Goal: Navigation & Orientation: Find specific page/section

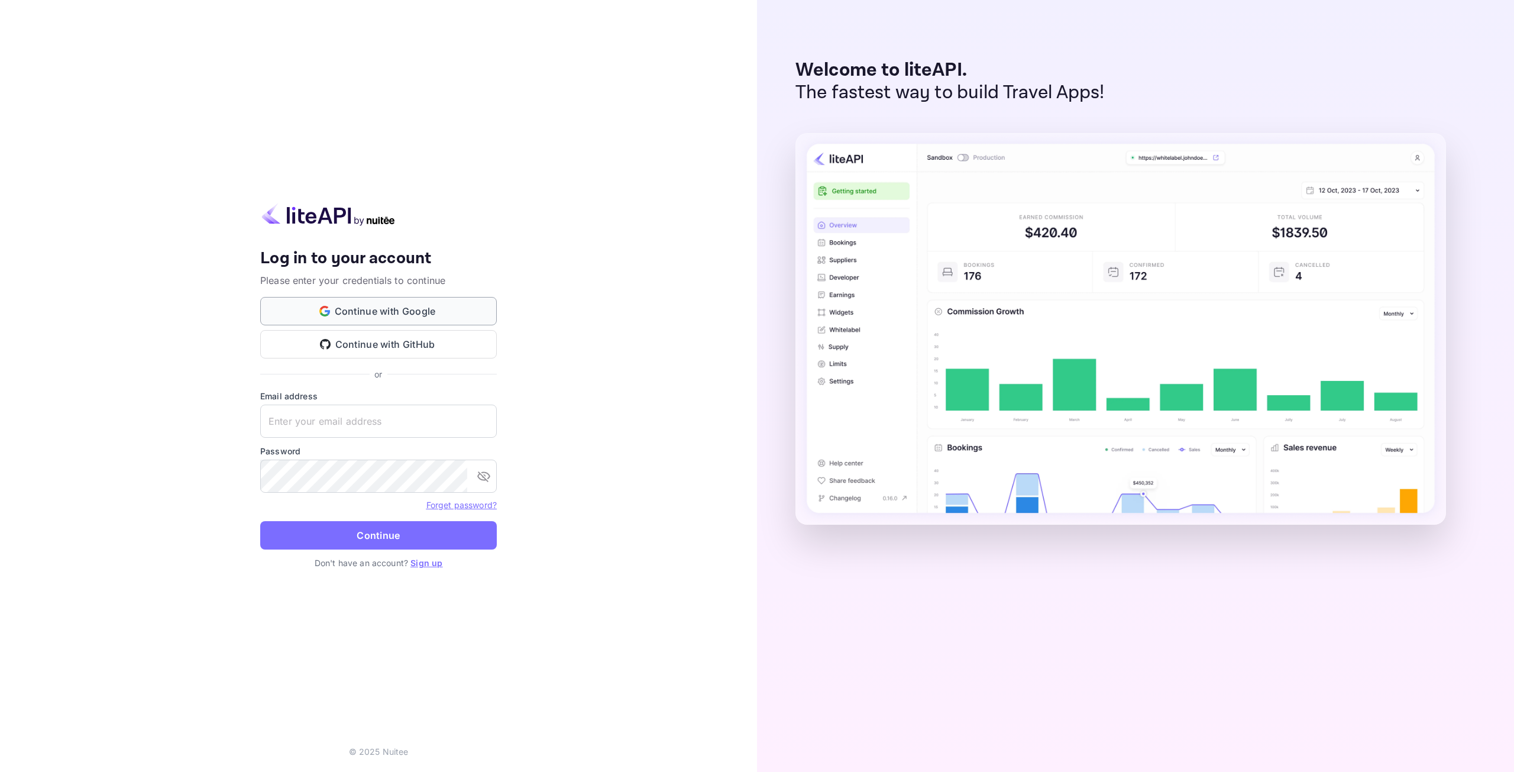
click at [381, 318] on button "Continue with Google" at bounding box center [378, 311] width 237 height 28
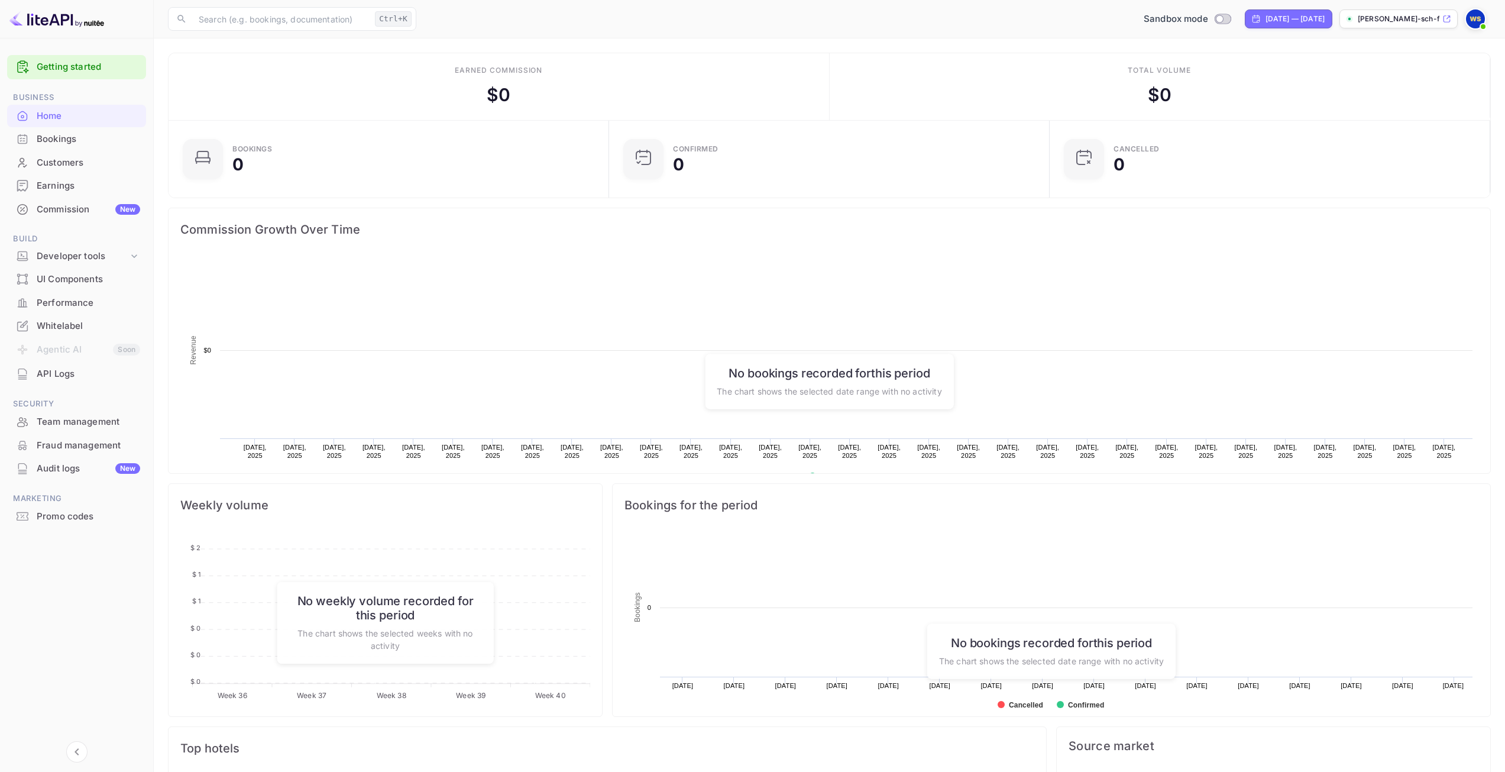
scroll to position [183, 425]
click at [121, 250] on div "Developer tools" at bounding box center [83, 257] width 92 height 14
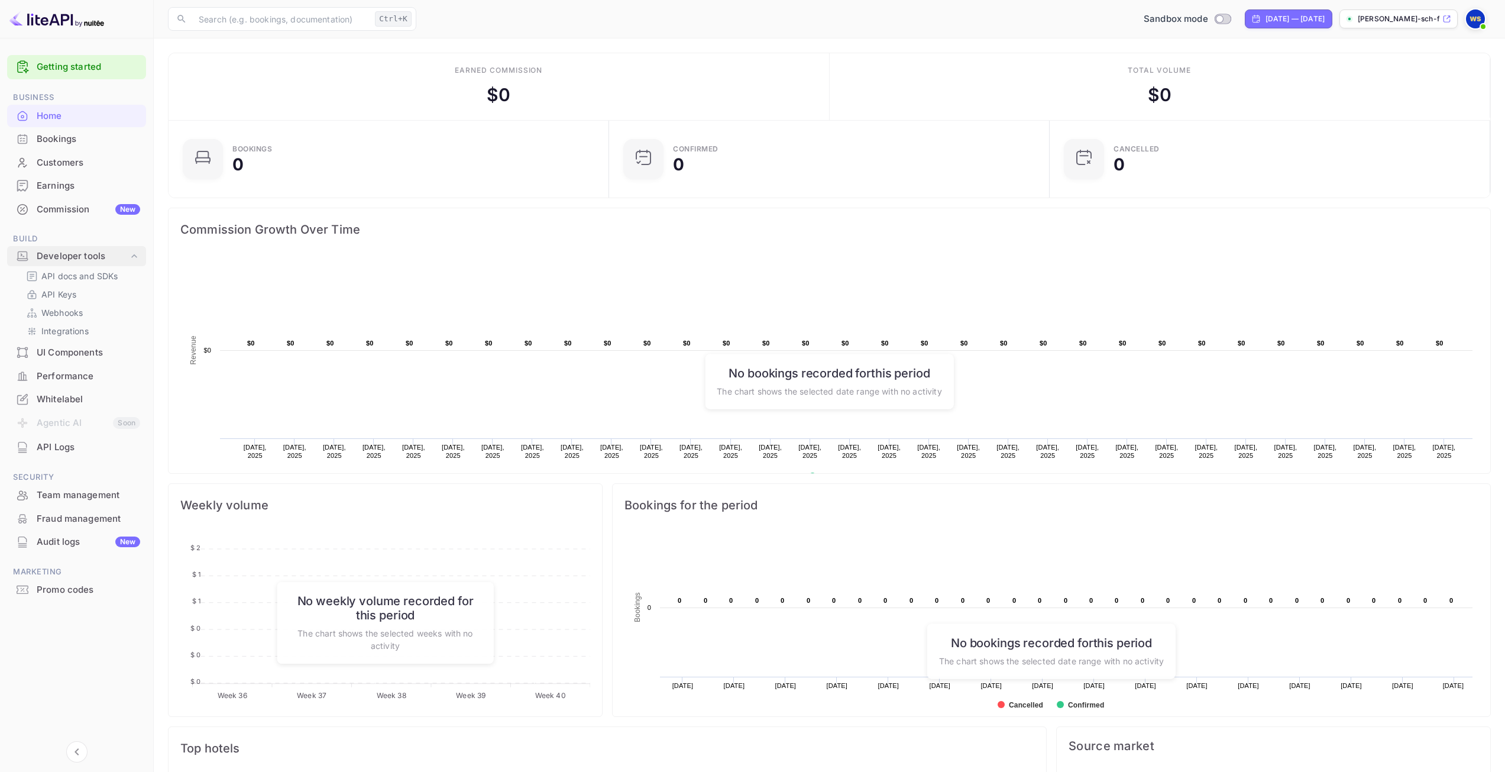
click at [121, 250] on div "Developer tools" at bounding box center [83, 257] width 92 height 14
click at [58, 142] on div "Bookings" at bounding box center [88, 139] width 103 height 14
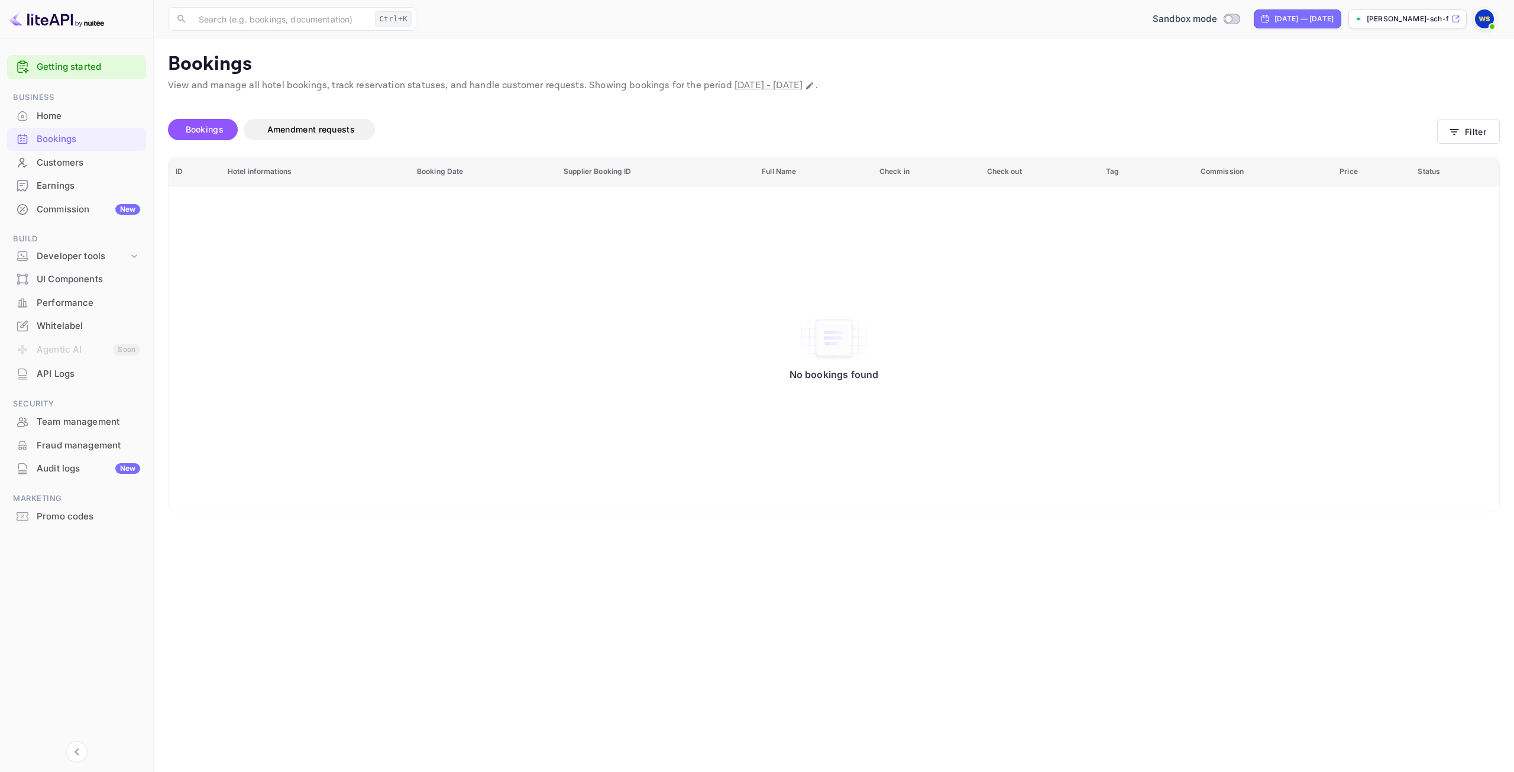
click at [48, 158] on div "Customers" at bounding box center [88, 163] width 103 height 14
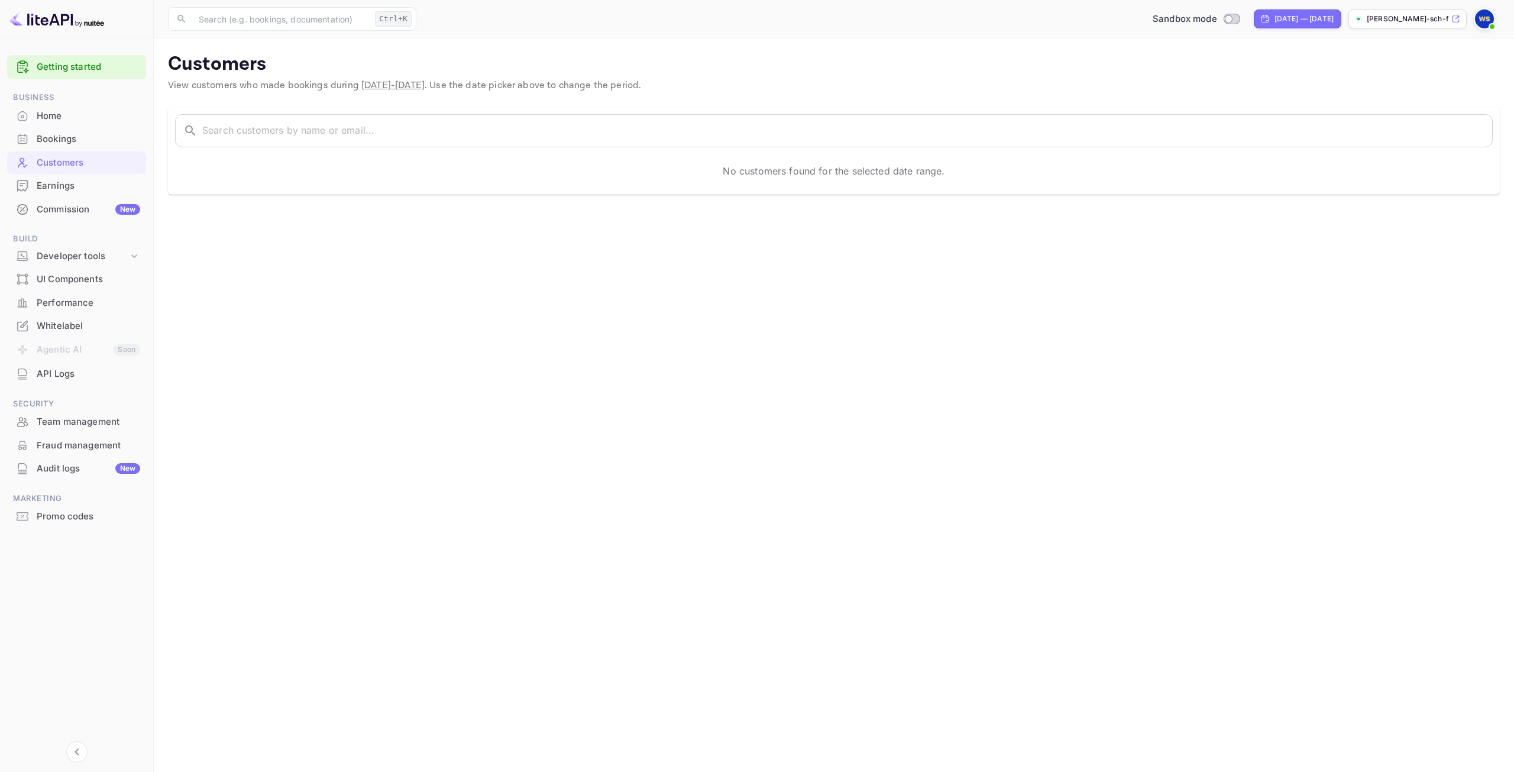
click at [53, 191] on div "Earnings" at bounding box center [88, 186] width 103 height 14
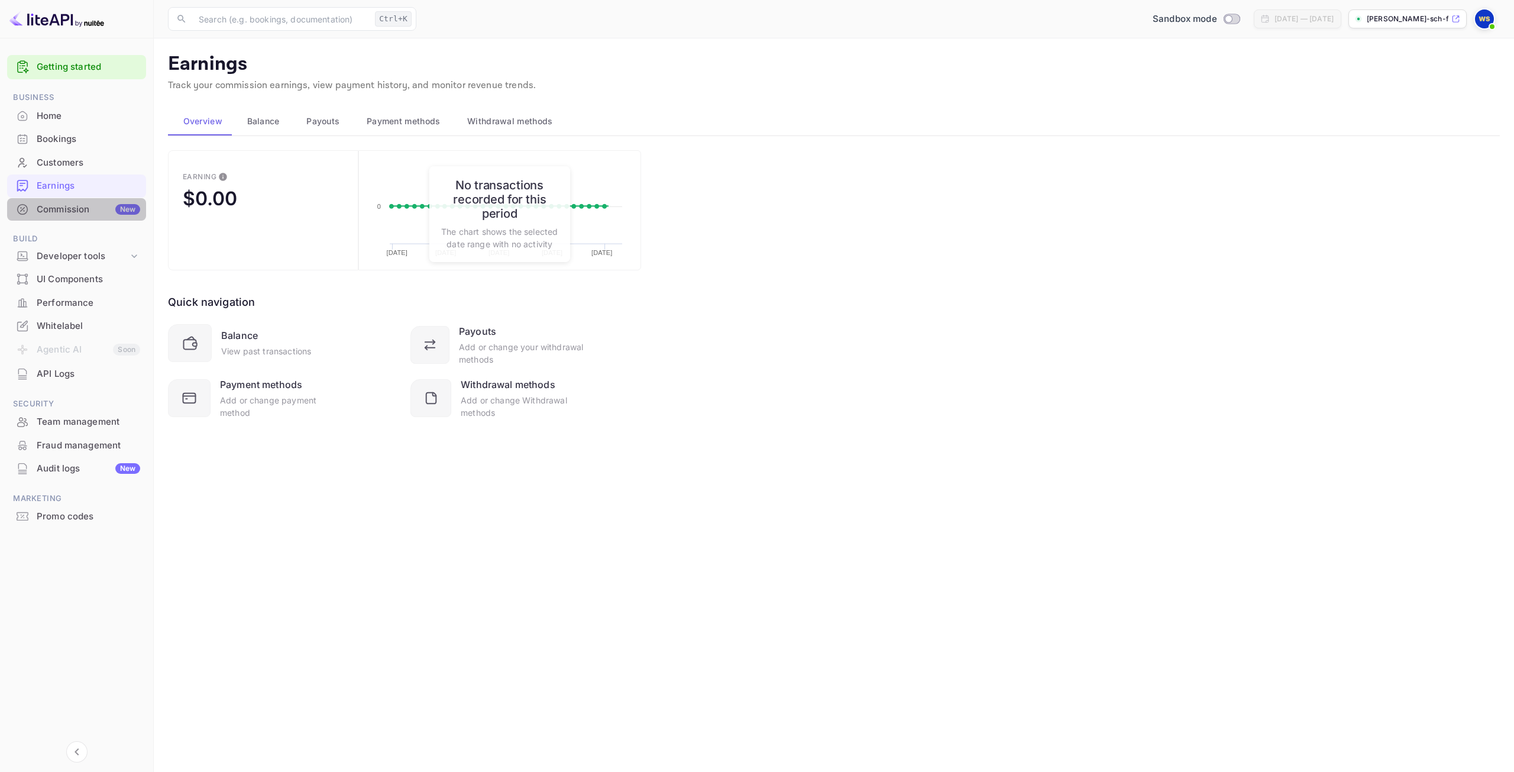
click at [82, 214] on div "Commission New" at bounding box center [88, 210] width 103 height 14
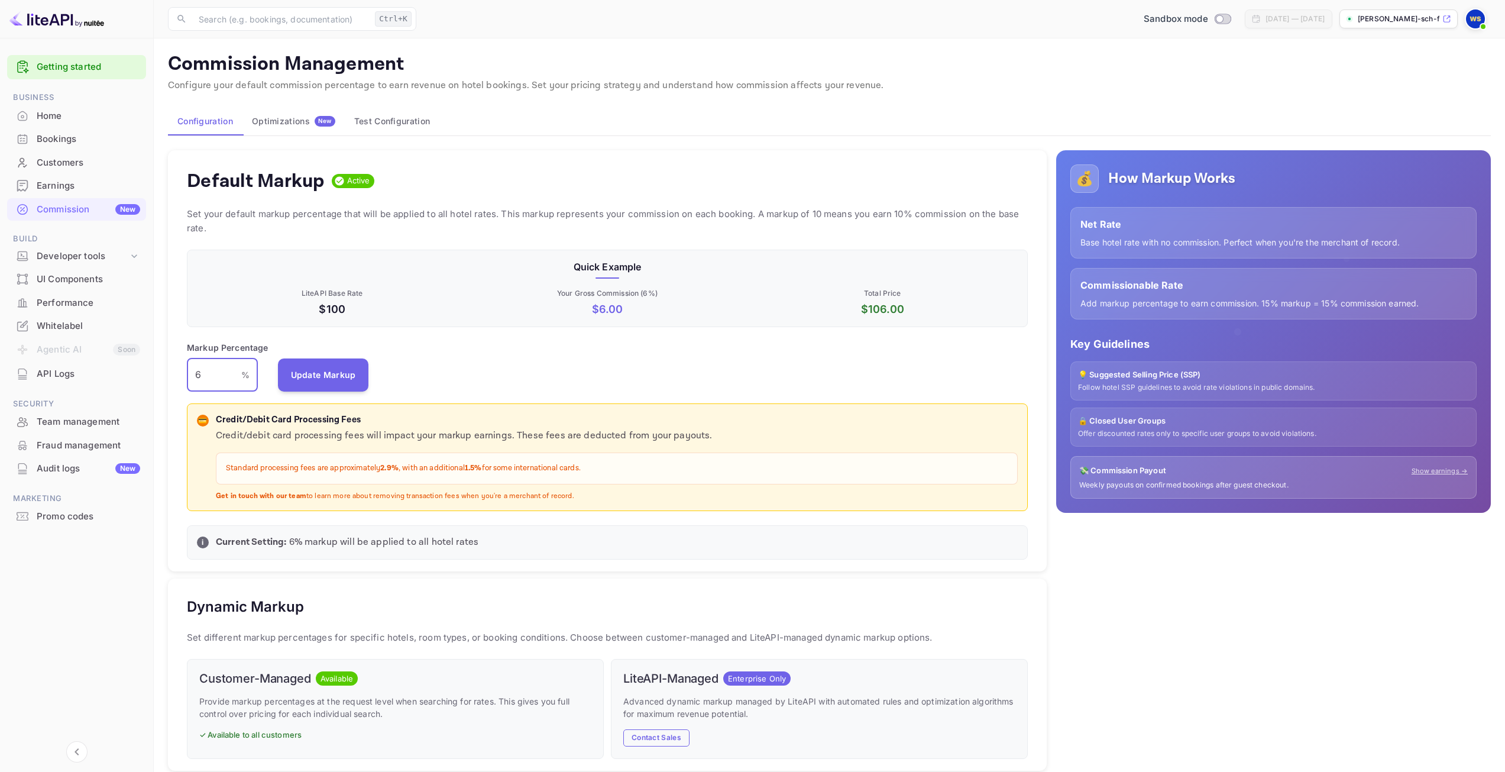
drag, startPoint x: 226, startPoint y: 375, endPoint x: 181, endPoint y: 377, distance: 45.6
click at [181, 377] on div "Default Markup Active Set your default markup percentage that will be applied t…" at bounding box center [607, 361] width 879 height 422
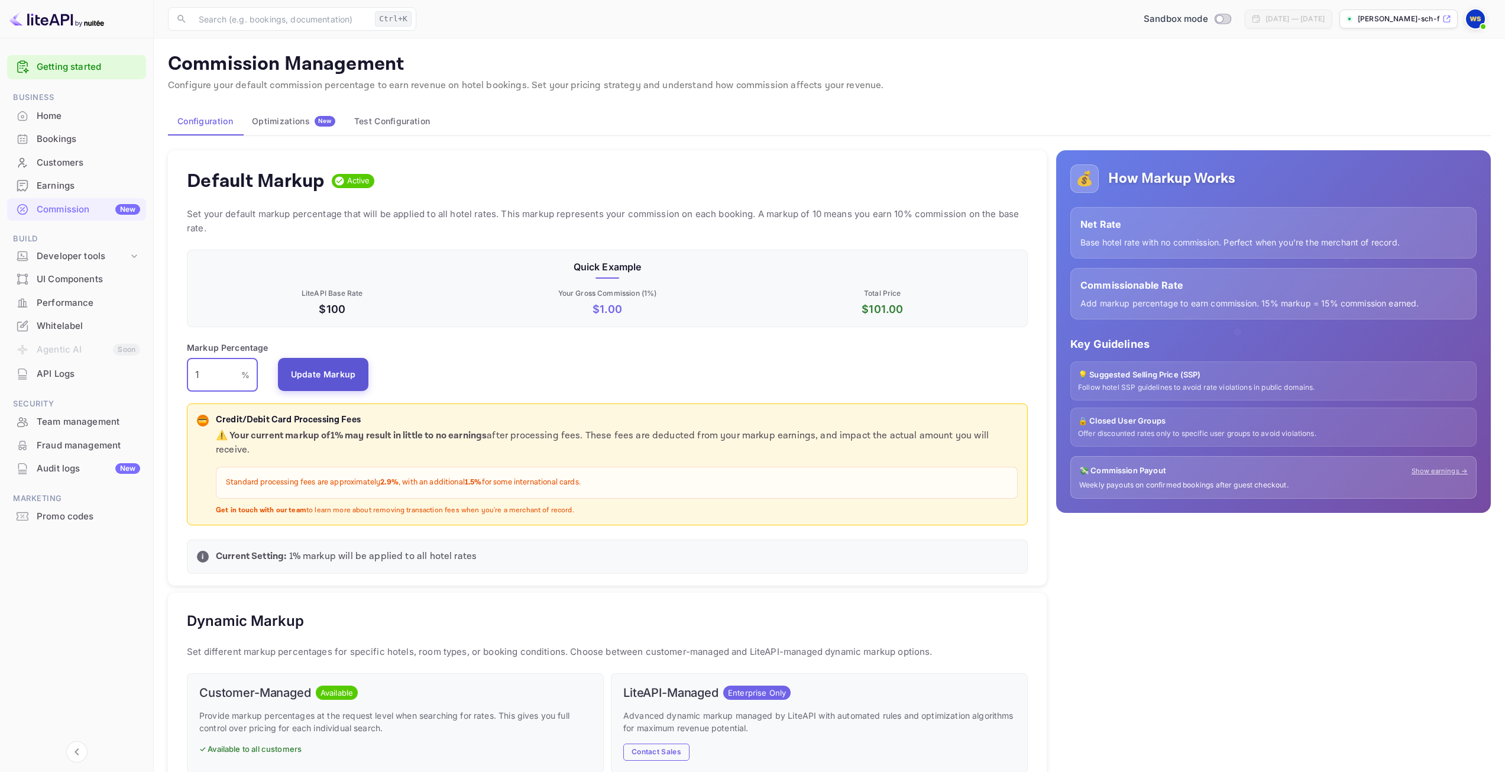
type input "1"
click at [342, 373] on button "Update Markup" at bounding box center [323, 374] width 91 height 33
click at [286, 124] on div "Optimizations New" at bounding box center [293, 121] width 83 height 11
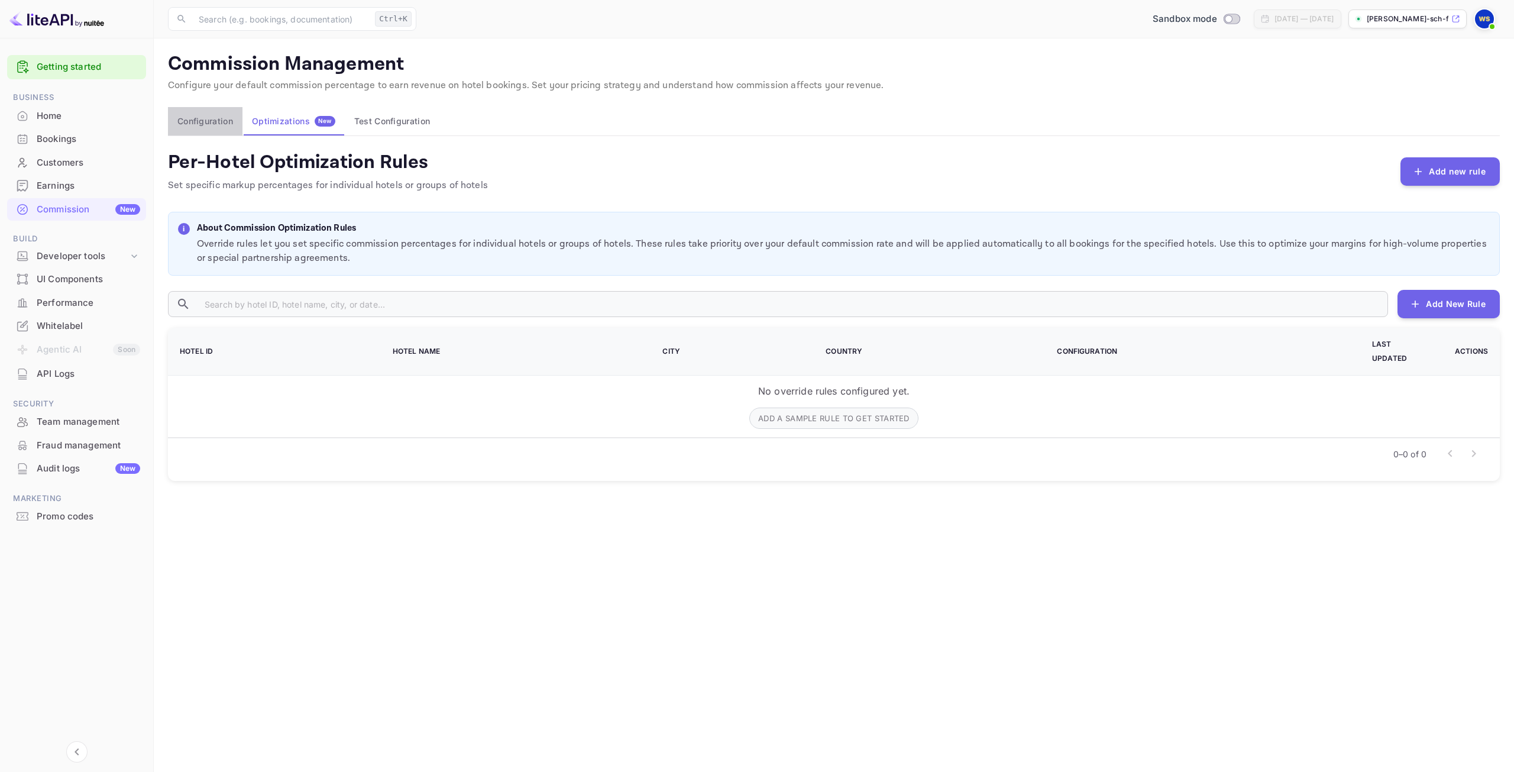
click at [182, 118] on button "Configuration" at bounding box center [205, 121] width 75 height 28
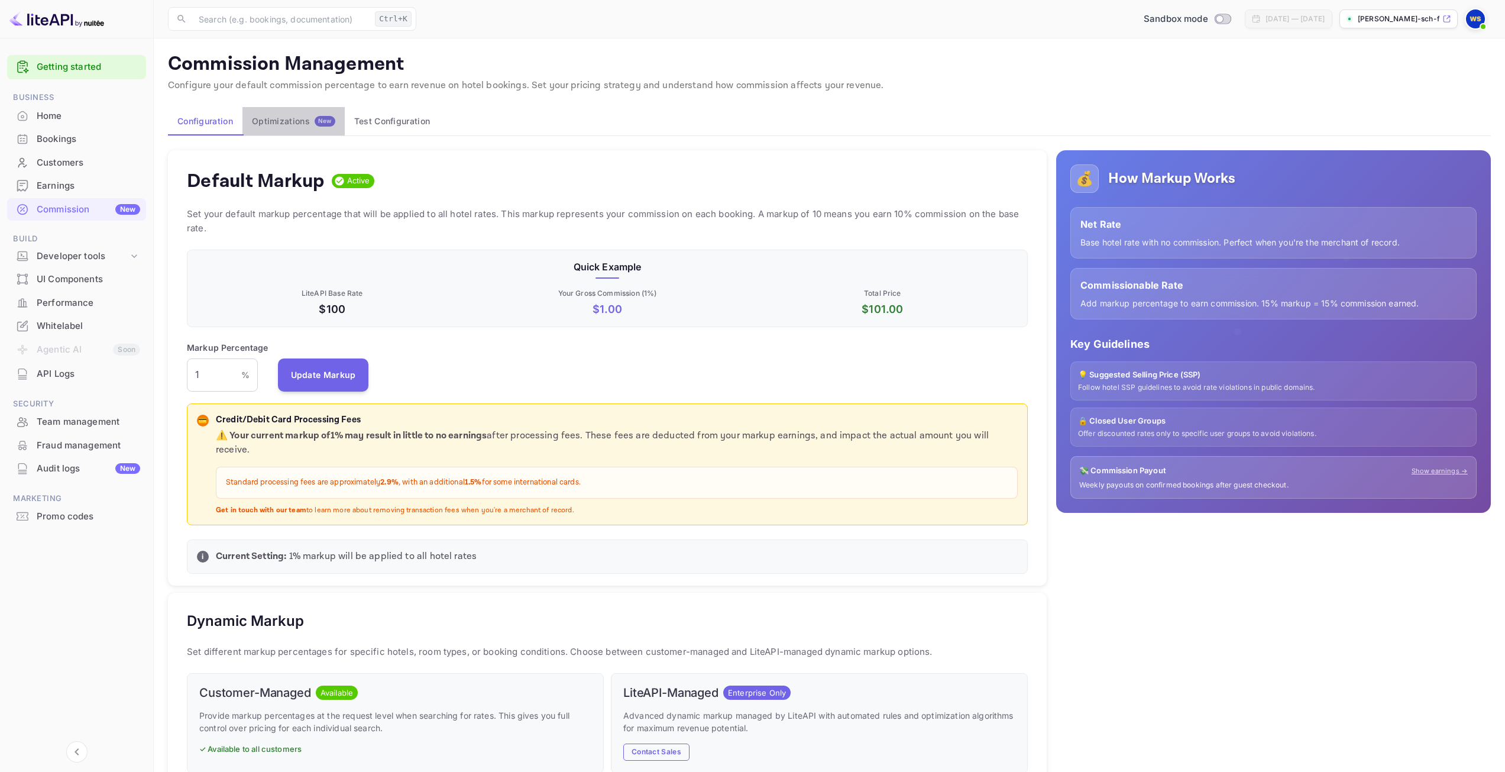
click at [320, 125] on div "New" at bounding box center [325, 121] width 21 height 11
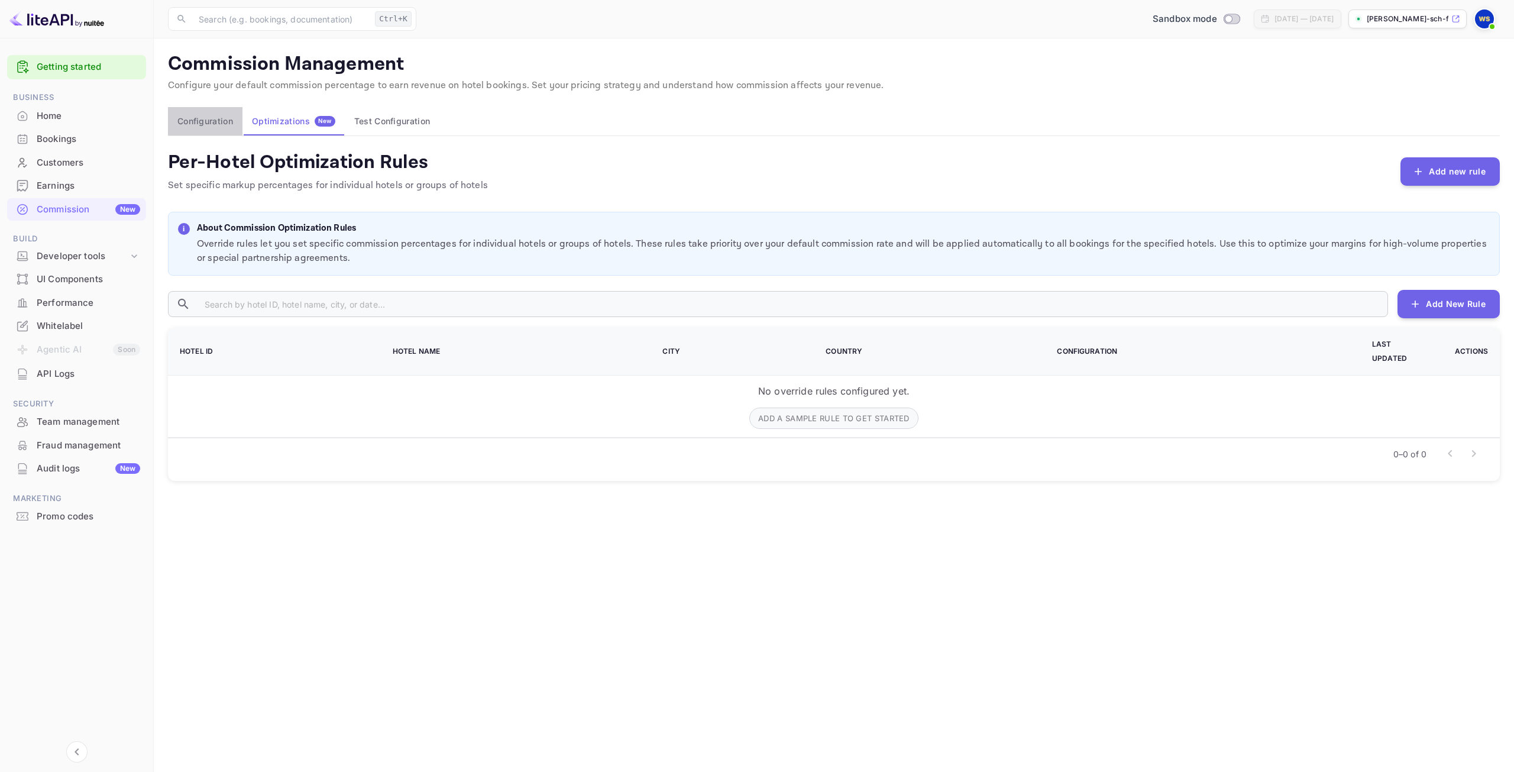
click at [216, 126] on button "Configuration" at bounding box center [205, 121] width 75 height 28
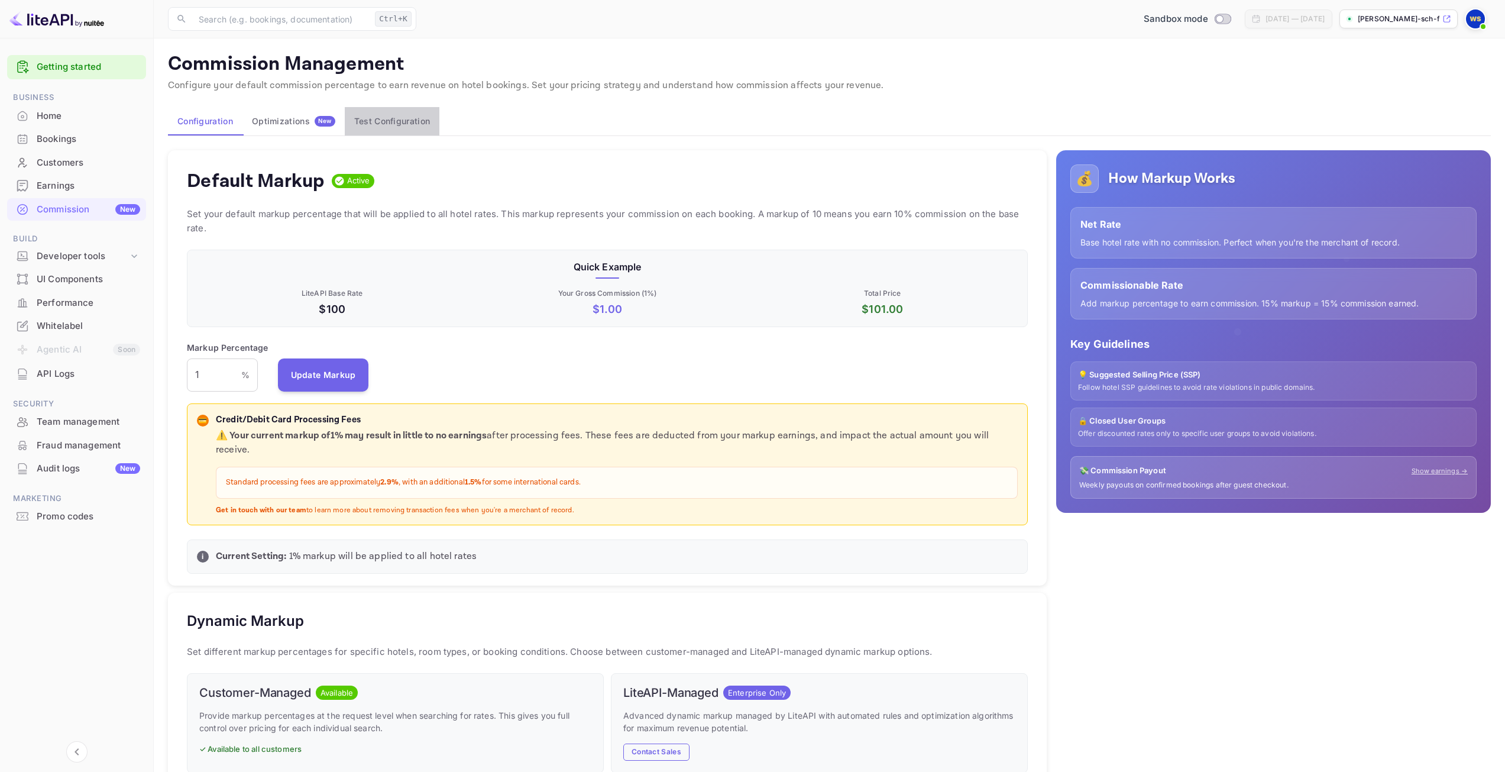
click at [439, 124] on button "Test Configuration" at bounding box center [392, 121] width 95 height 28
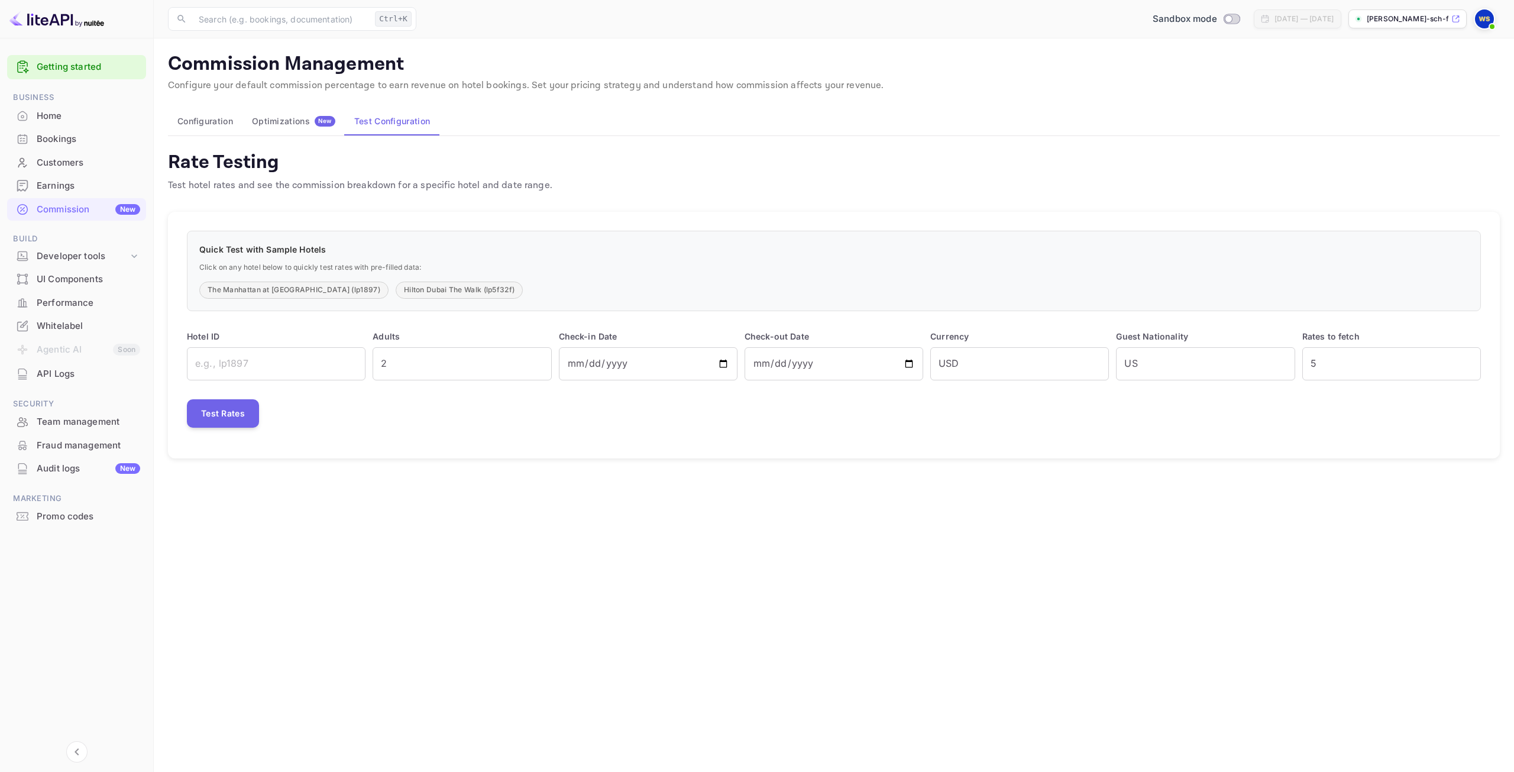
click at [295, 124] on div "Optimizations New" at bounding box center [293, 121] width 83 height 11
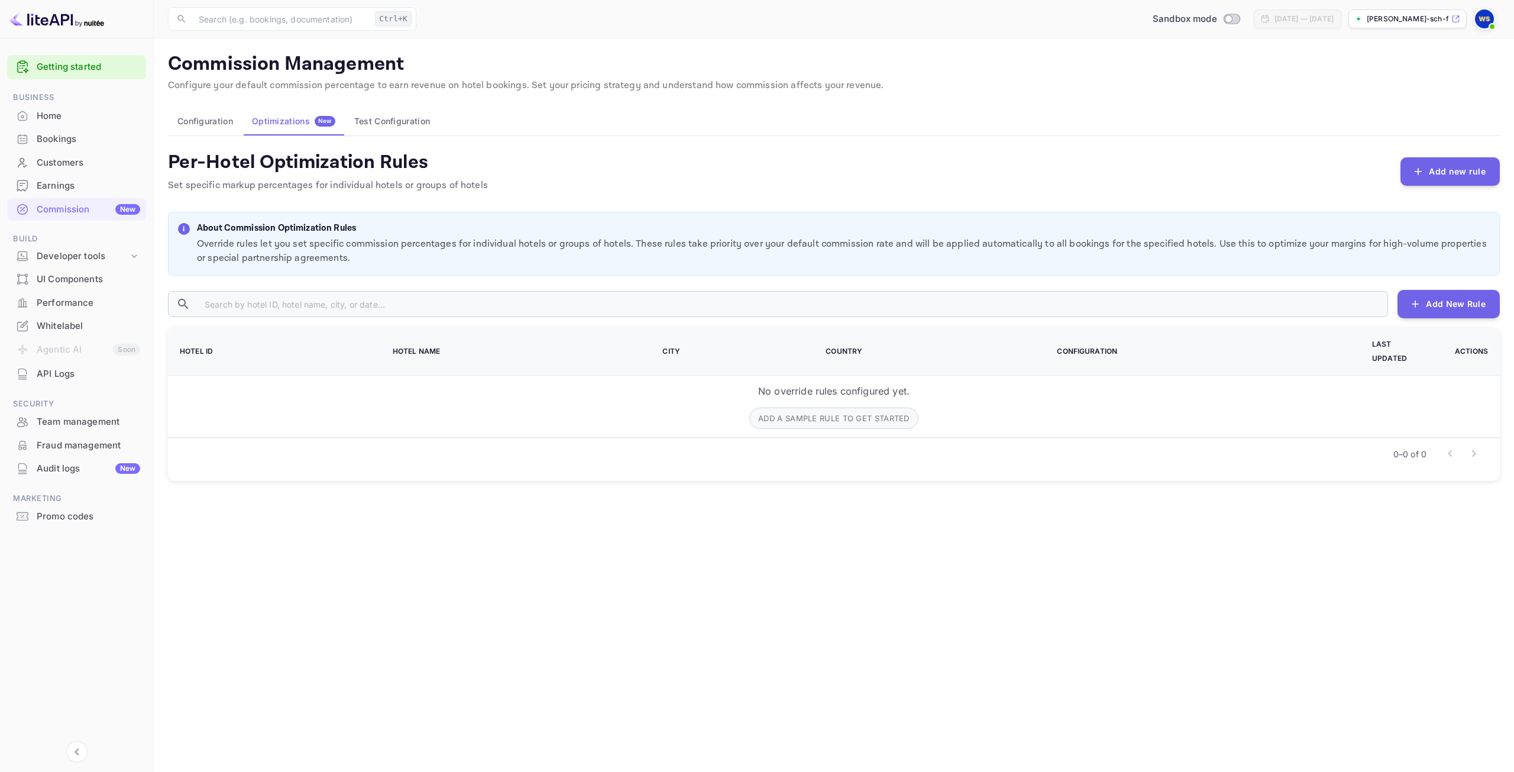
click at [205, 122] on button "Configuration" at bounding box center [205, 121] width 75 height 28
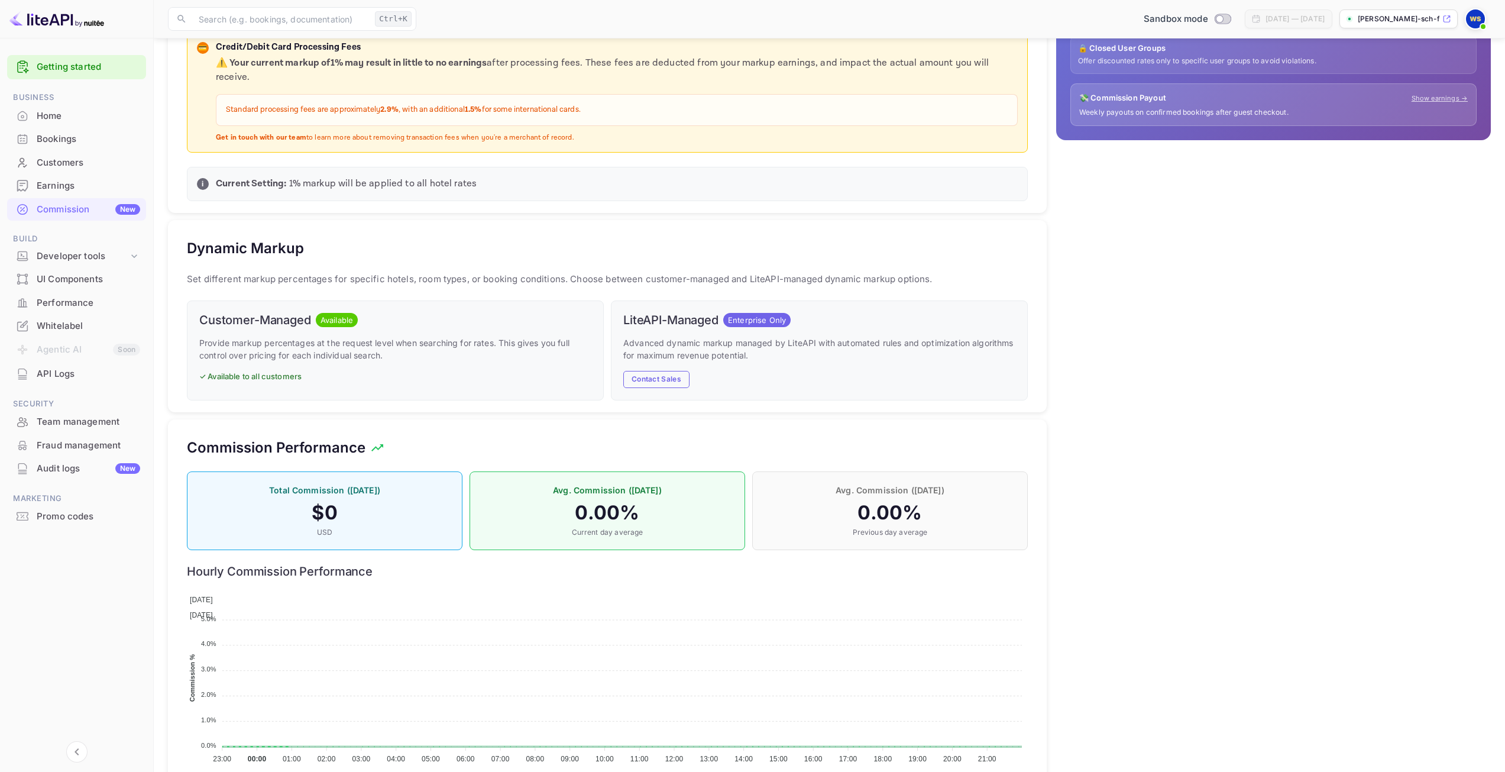
scroll to position [408, 0]
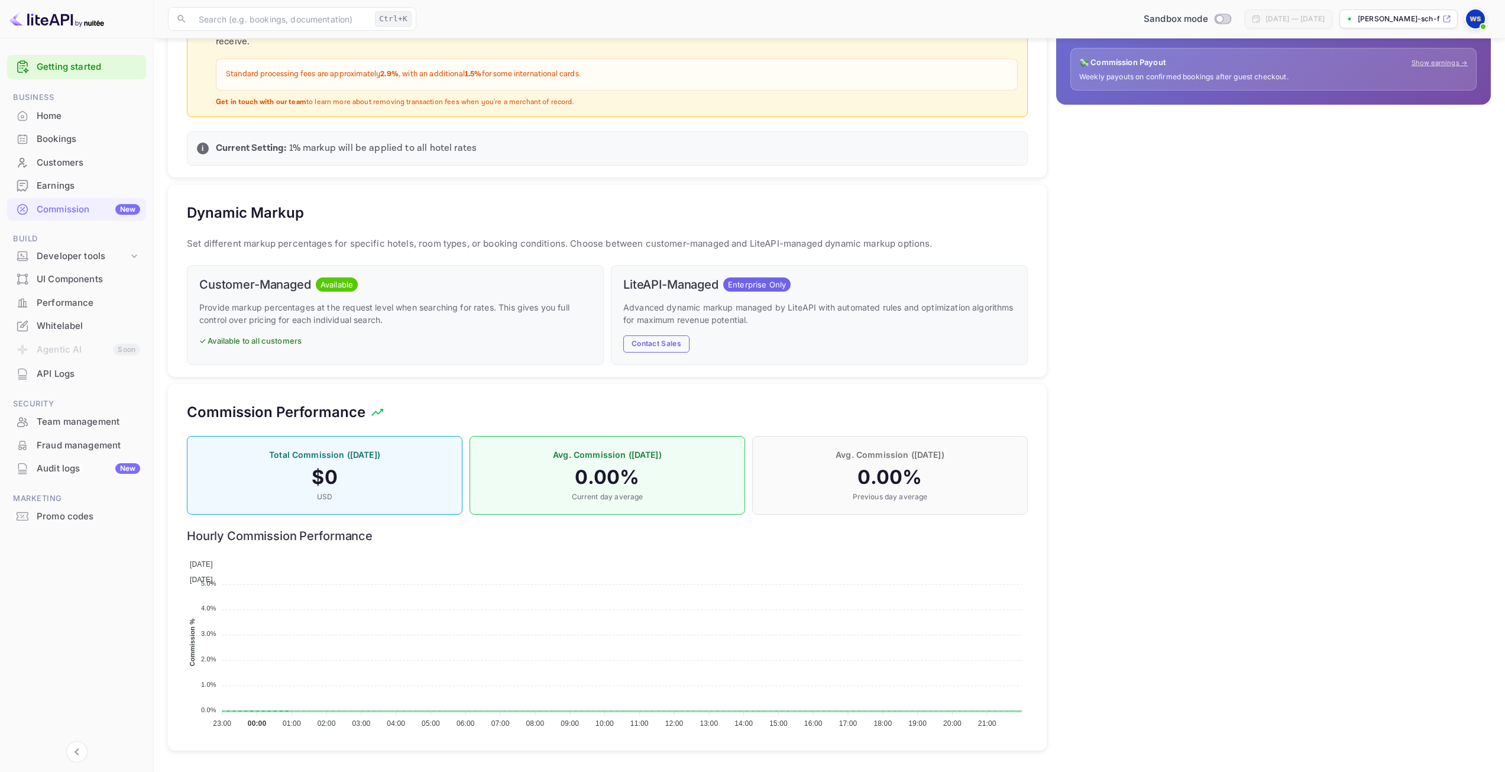
click at [76, 424] on div "Team management" at bounding box center [88, 422] width 103 height 14
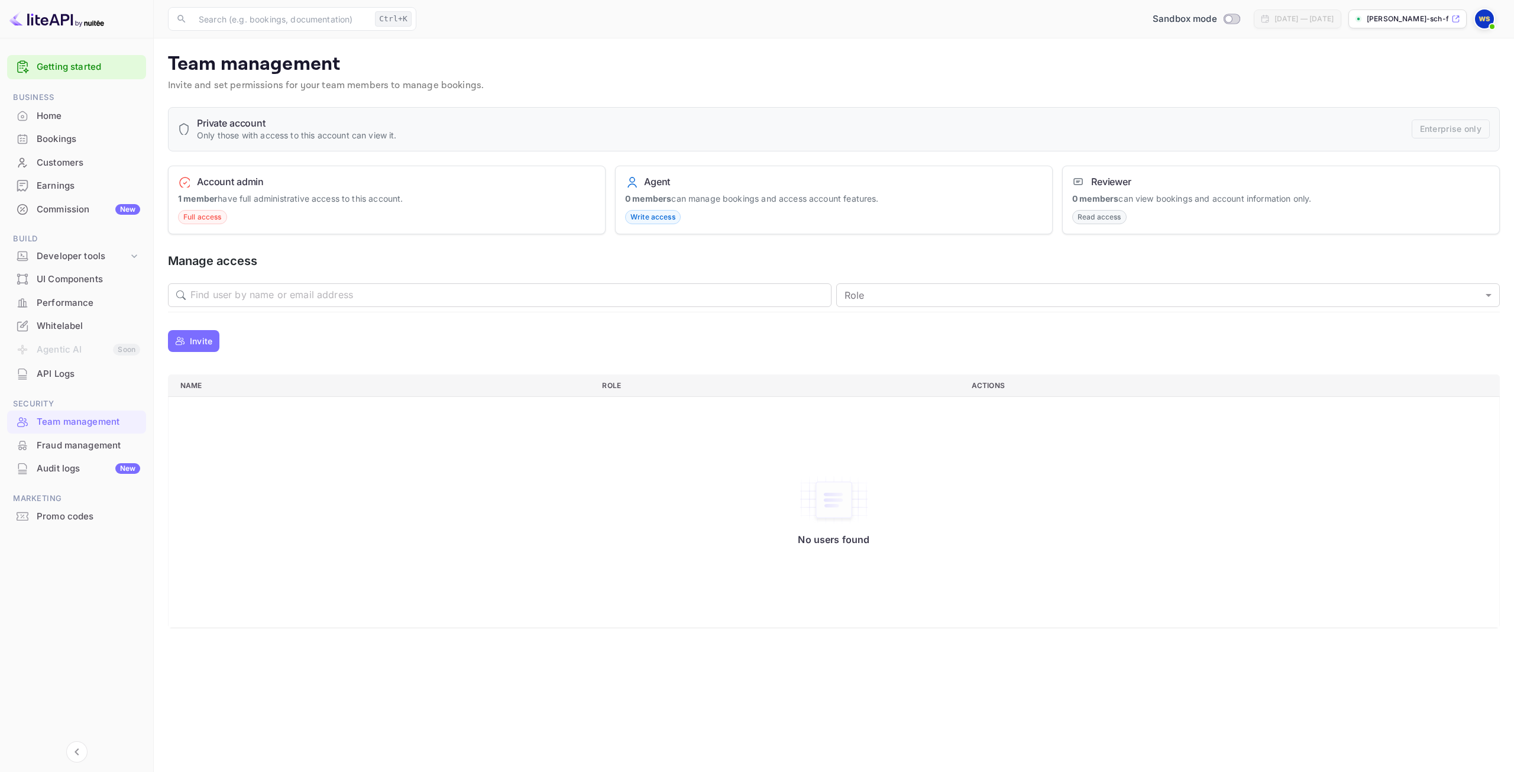
click at [69, 309] on div "Performance" at bounding box center [76, 302] width 139 height 23
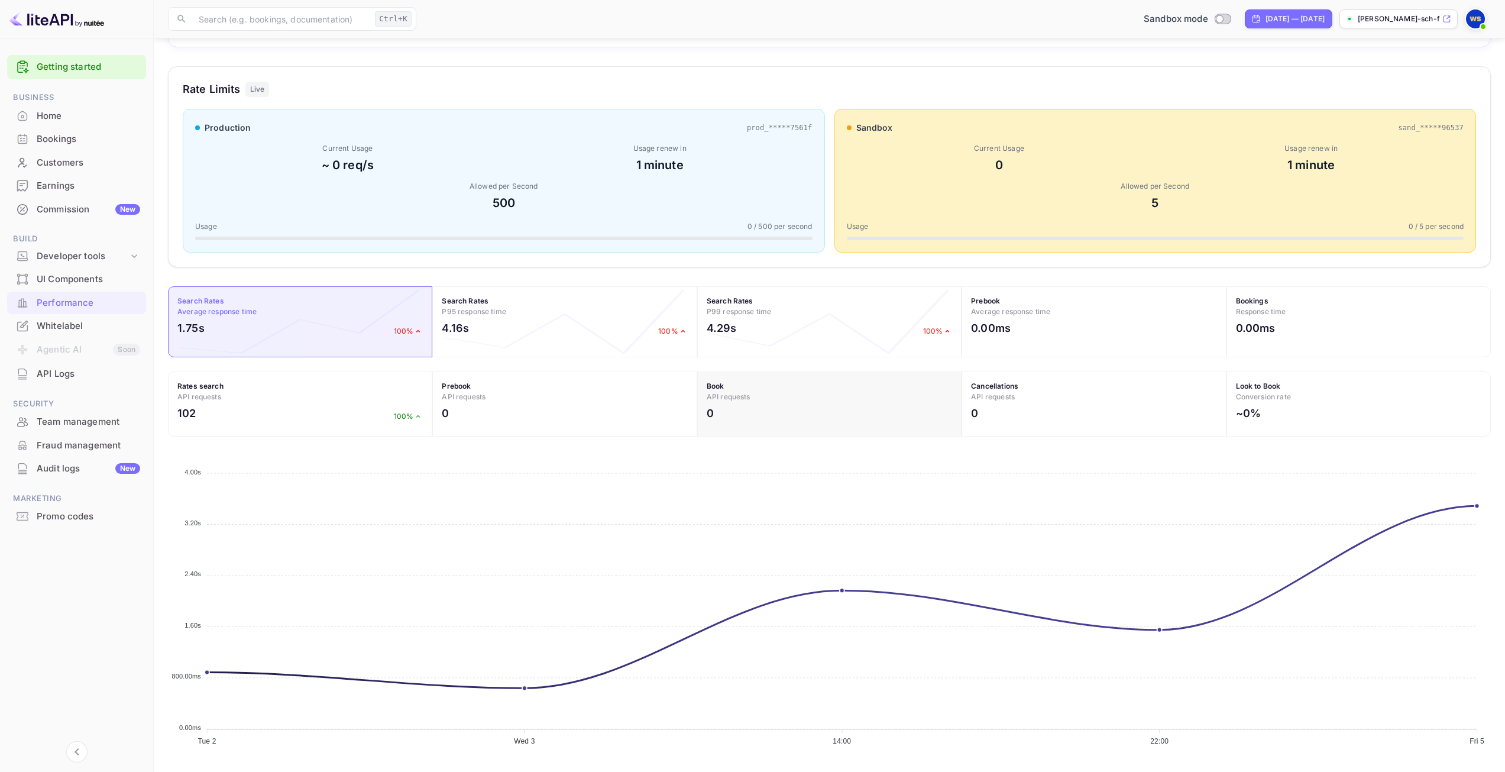
scroll to position [136, 0]
click at [61, 322] on div "Whitelabel" at bounding box center [88, 326] width 103 height 14
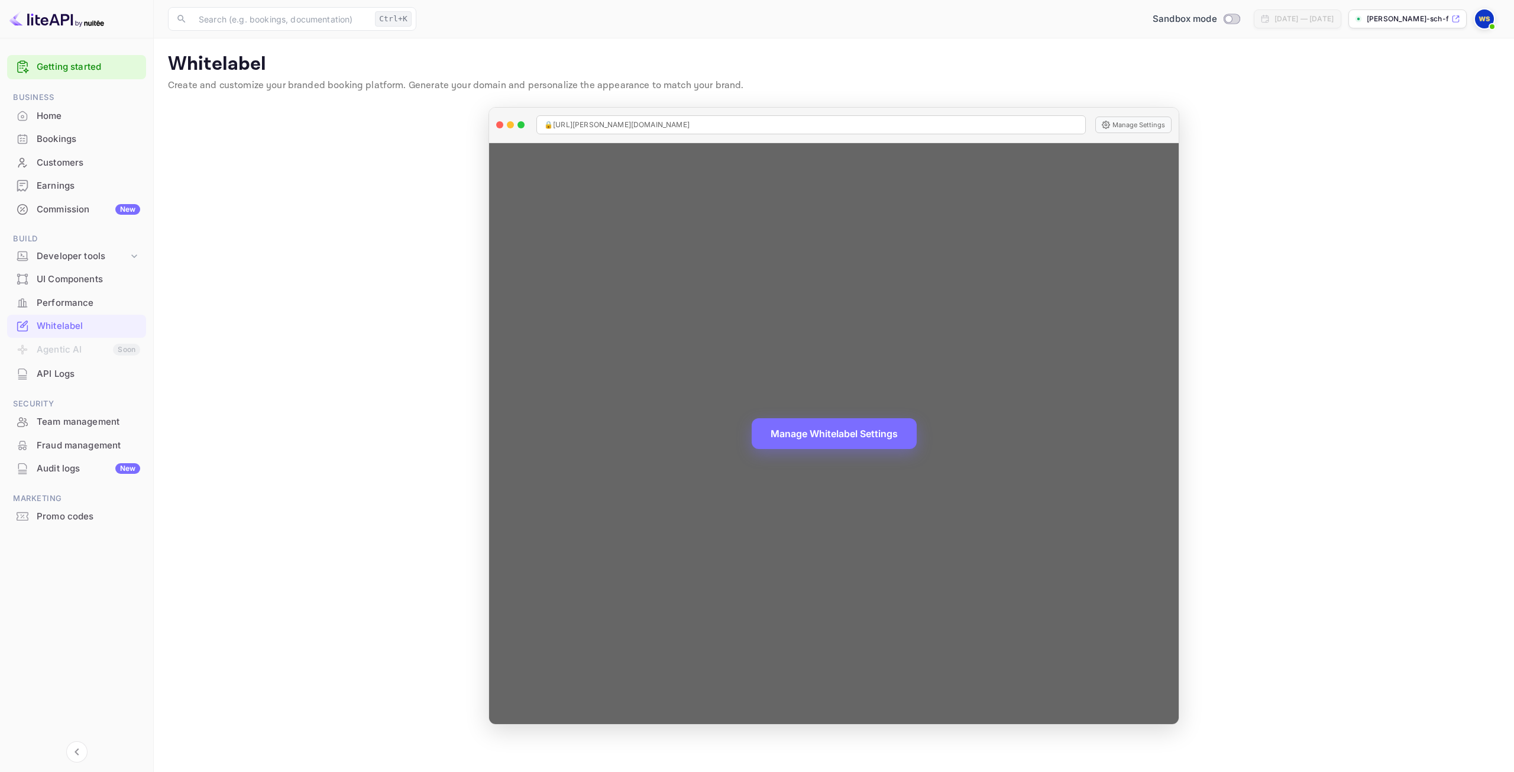
click at [876, 455] on div "Manage Whitelabel Settings" at bounding box center [833, 433] width 689 height 581
click at [874, 435] on button "Manage Whitelabel Settings" at bounding box center [834, 432] width 165 height 31
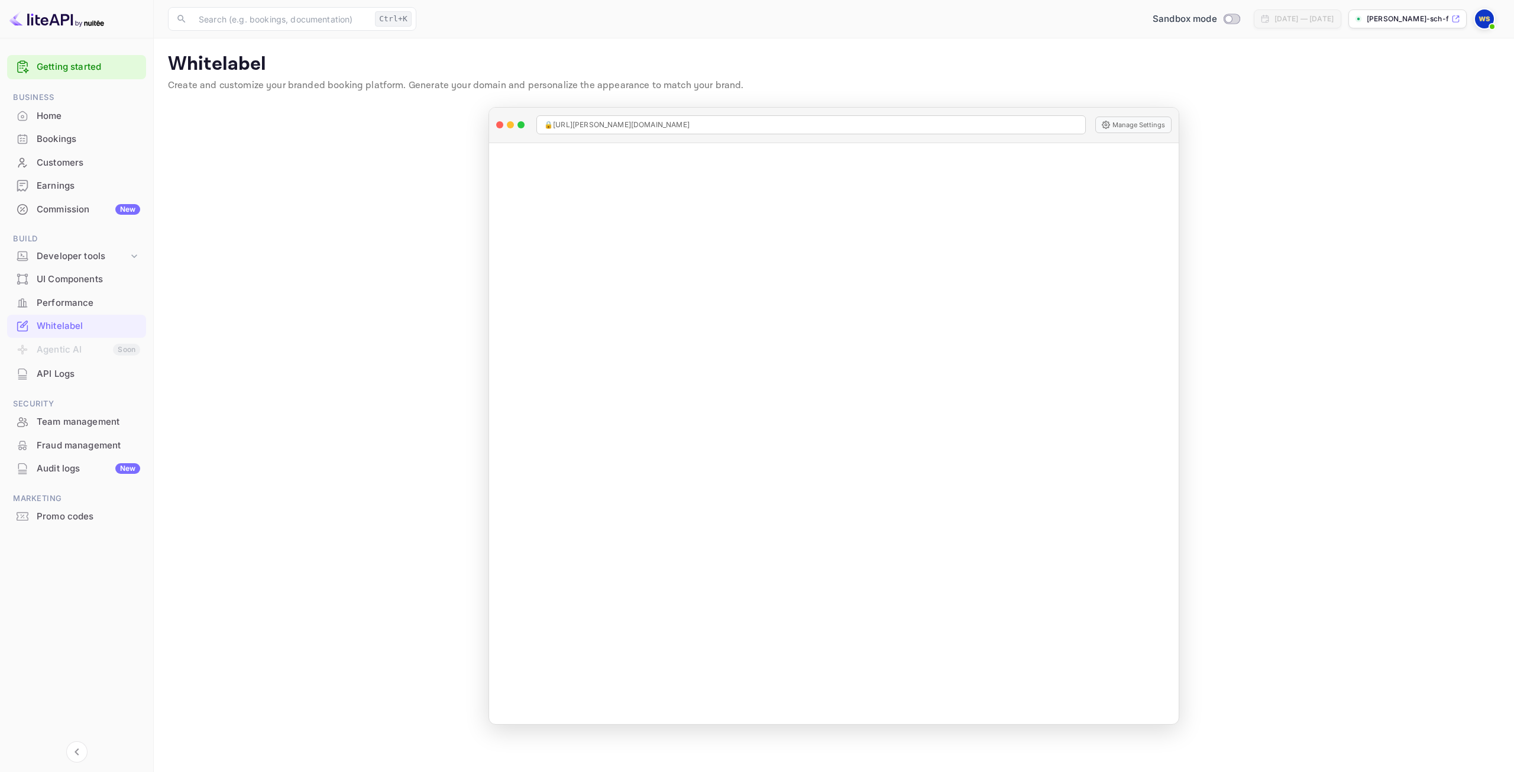
click at [1395, 14] on p "[PERSON_NAME]-sch-fer-n6amz.n..." at bounding box center [1407, 19] width 82 height 11
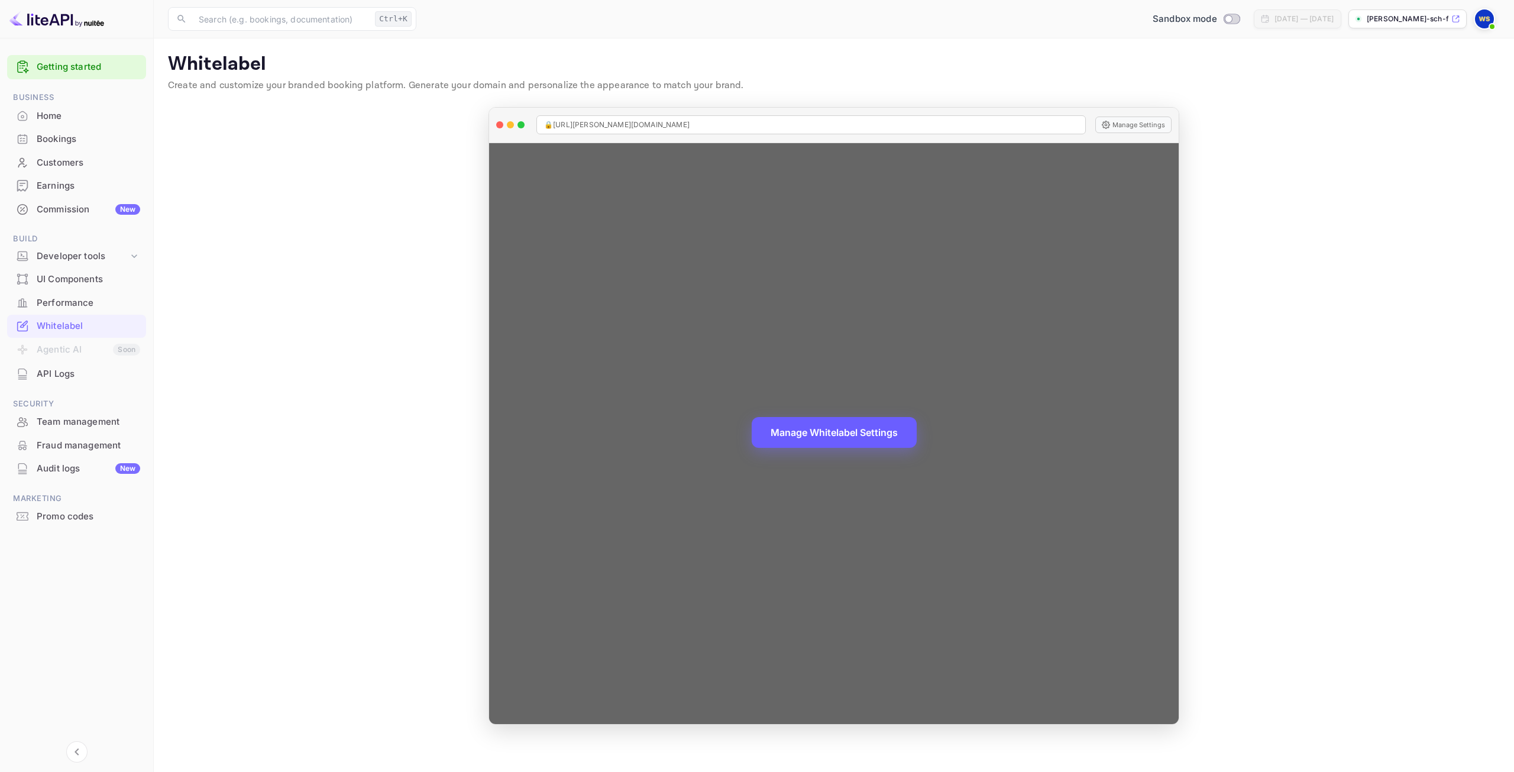
click at [807, 428] on button "Manage Whitelabel Settings" at bounding box center [834, 432] width 165 height 31
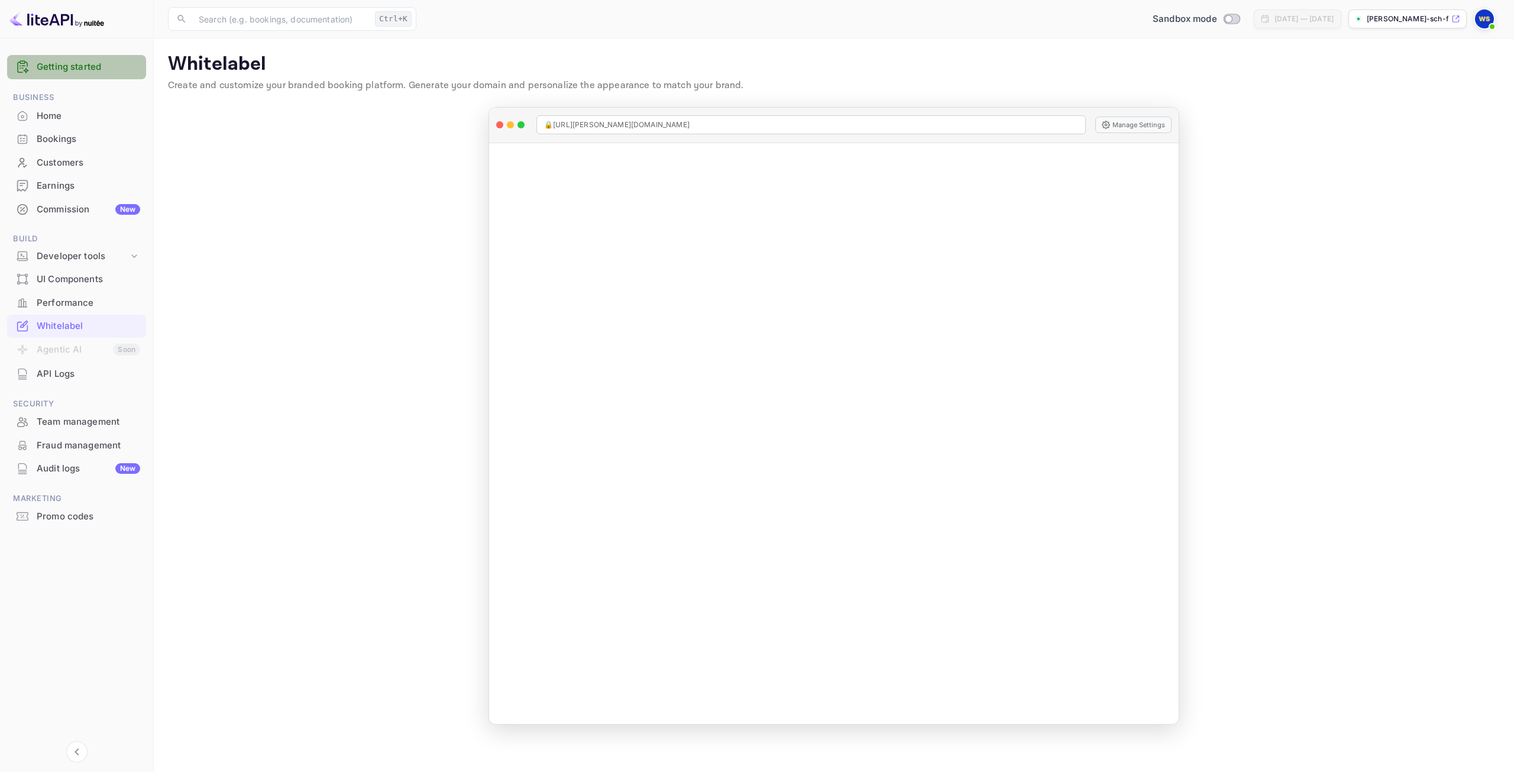
click at [54, 65] on link "Getting started" at bounding box center [88, 67] width 103 height 14
